Goal: Navigation & Orientation: Find specific page/section

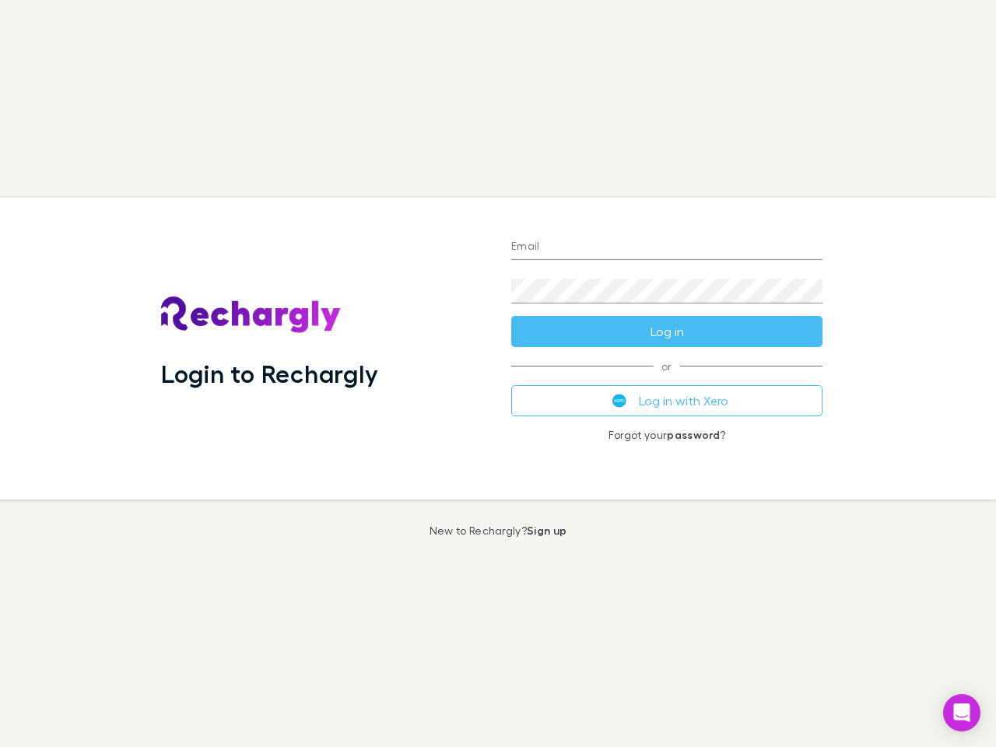
click at [498, 373] on div "Login to Rechargly" at bounding box center [324, 349] width 350 height 302
click at [667, 247] on input "Email" at bounding box center [666, 247] width 311 height 25
click at [667, 331] on button "Log in" at bounding box center [666, 331] width 311 height 31
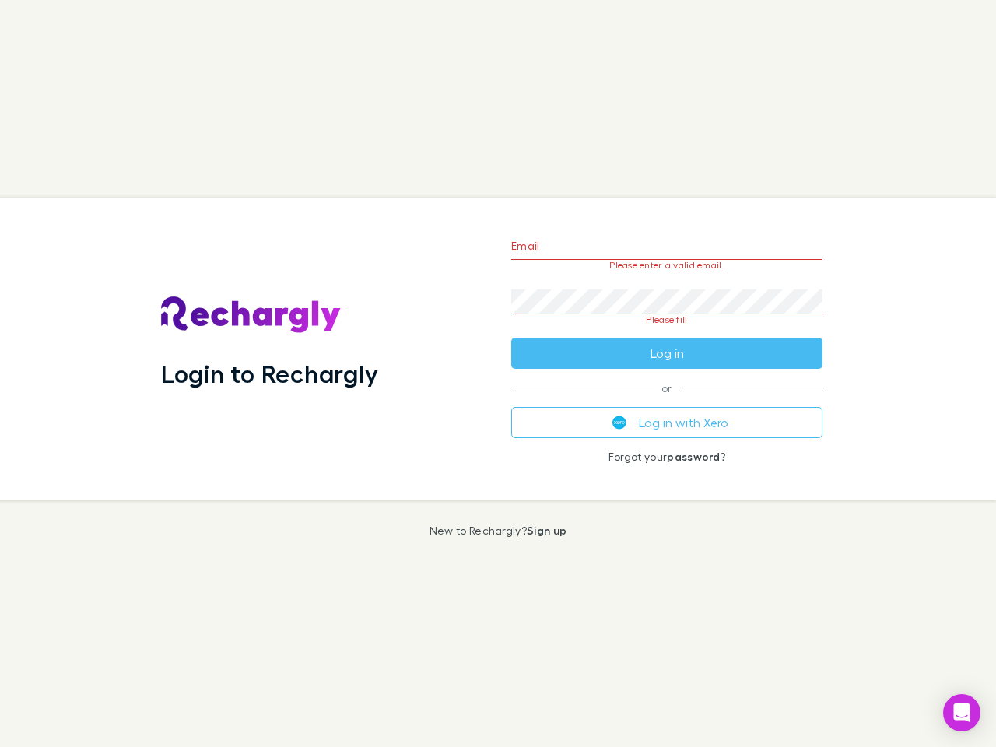
click at [667, 401] on div "Email Please enter a valid email. Password Please fill Log in or Log in with Xe…" at bounding box center [667, 349] width 336 height 302
click at [961, 712] on icon "Open Intercom Messenger" at bounding box center [962, 712] width 16 height 19
